Goal: Task Accomplishment & Management: Complete application form

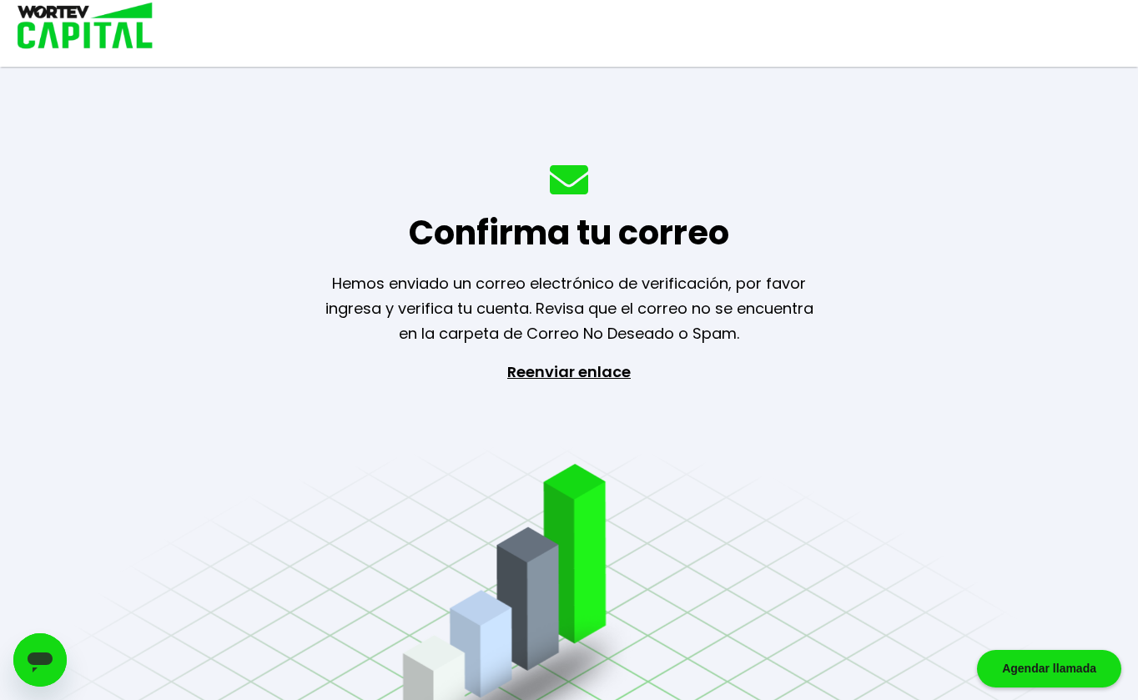
click at [108, 24] on img at bounding box center [79, 27] width 159 height 54
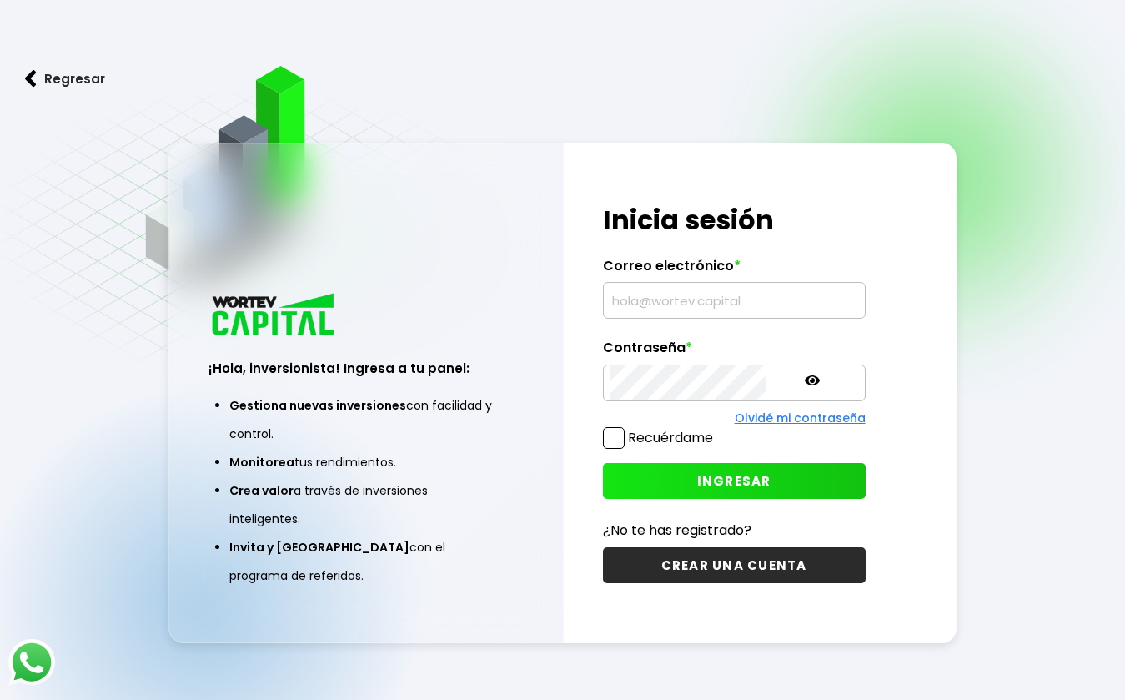
click at [654, 302] on input "text" at bounding box center [735, 300] width 248 height 35
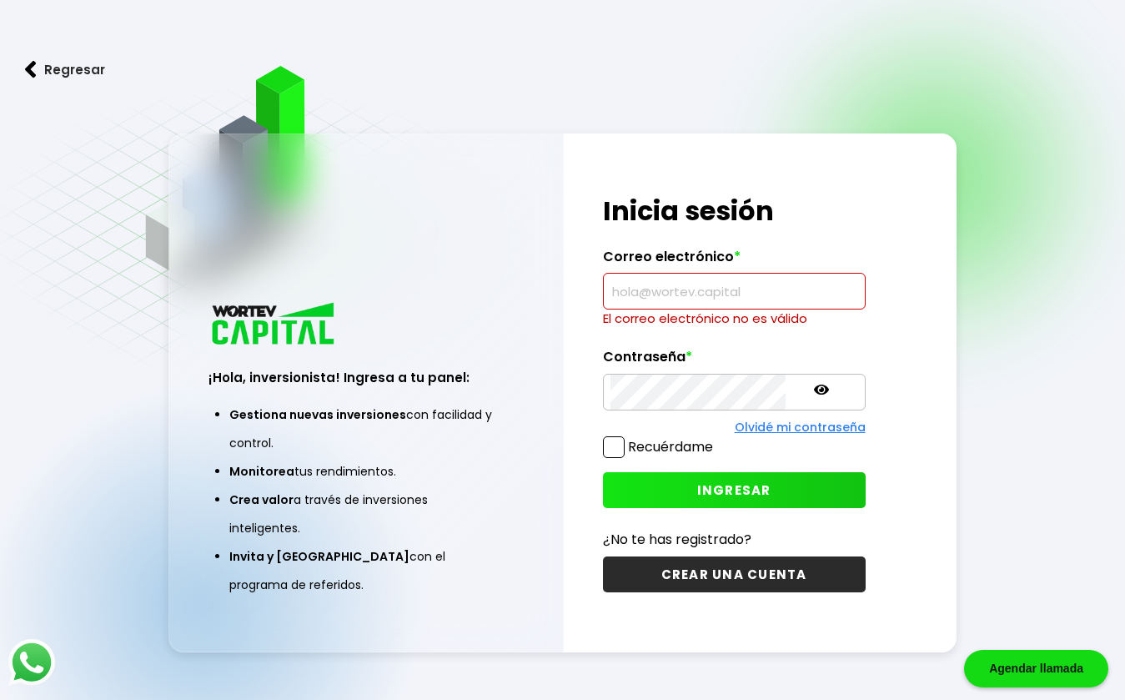
paste input "crismoe22@hotmail.com"
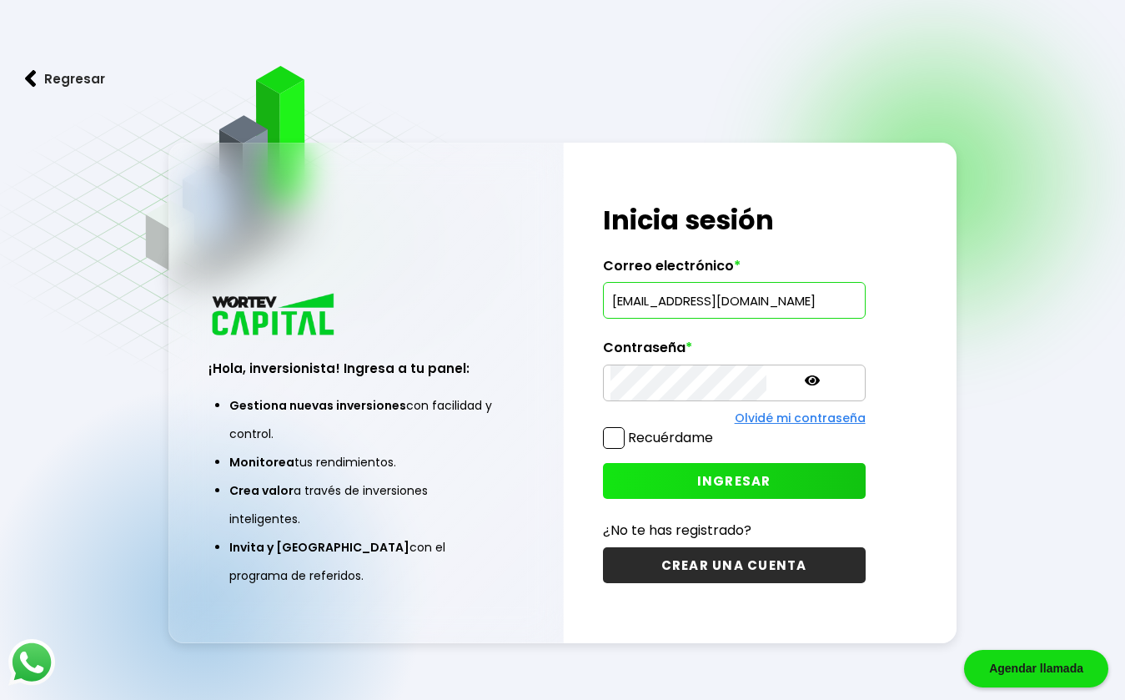
type input "crismoe22@hotmail.com"
click at [750, 476] on button "INGRESAR" at bounding box center [734, 481] width 263 height 36
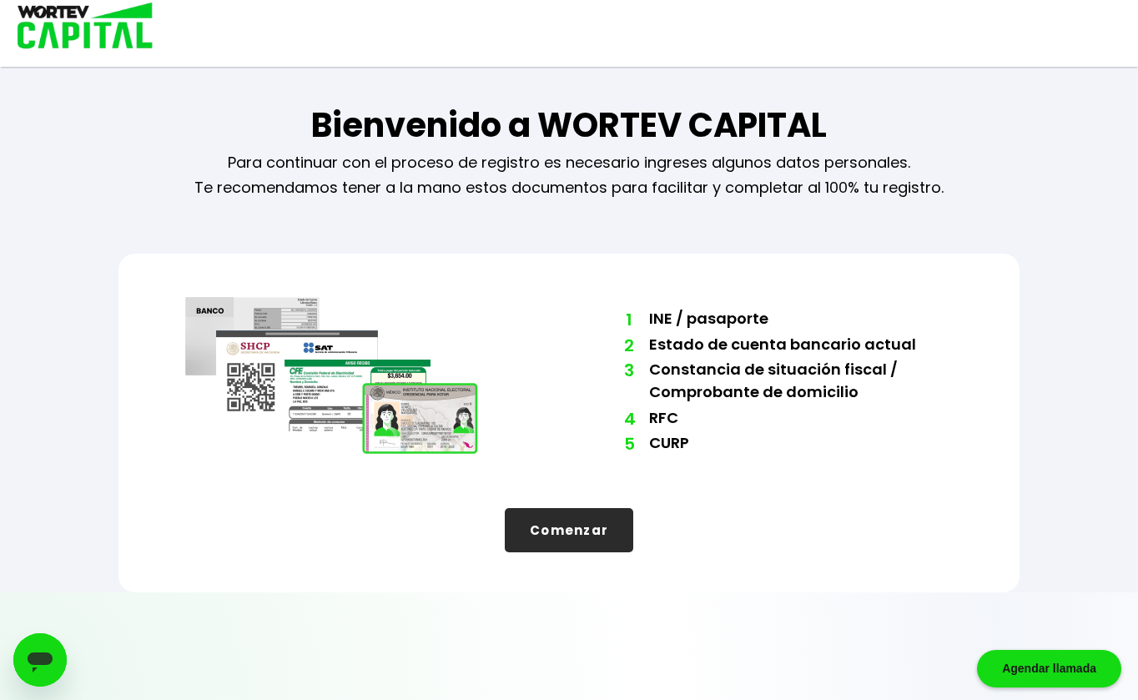
click at [1053, 329] on div "Bienvenido a WORTEV CAPITAL Para continuar con el proceso de registro es necesa…" at bounding box center [568, 296] width 1001 height 592
